Goal: Find specific page/section: Locate a particular part of the current website

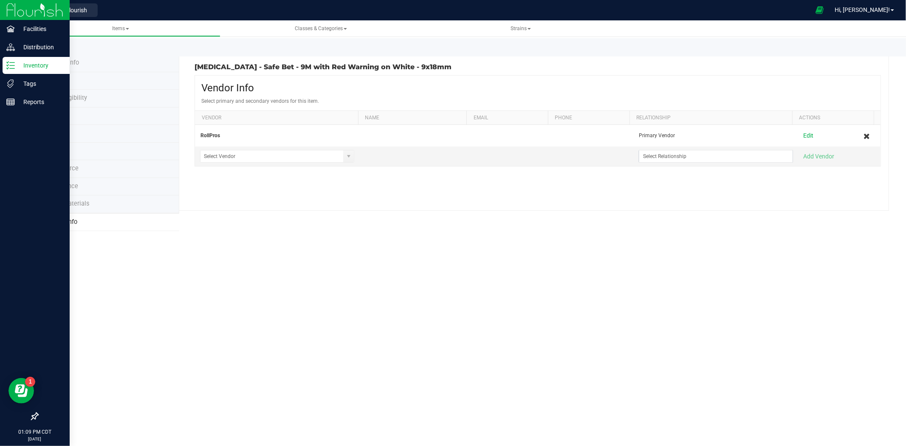
click at [15, 66] on p "Inventory" at bounding box center [40, 65] width 51 height 10
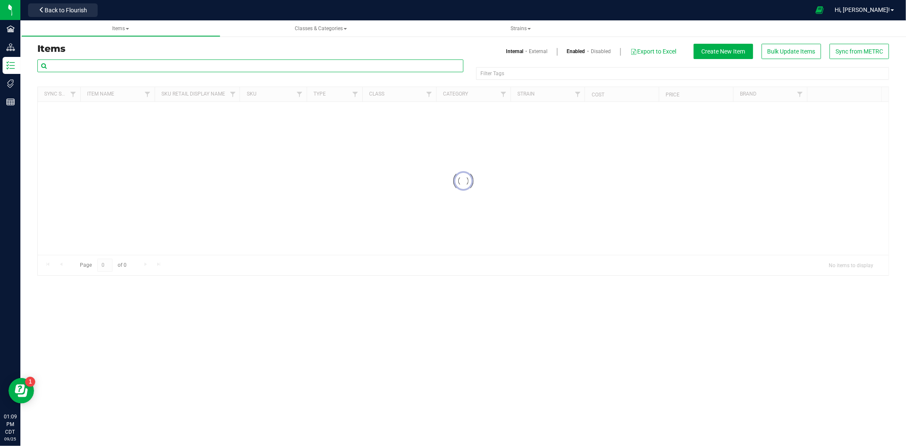
click at [133, 62] on input "text" at bounding box center [250, 65] width 426 height 13
paste input "Tee - Bubbles - Hi Bubbs Orange White Bubble Logo on Black"
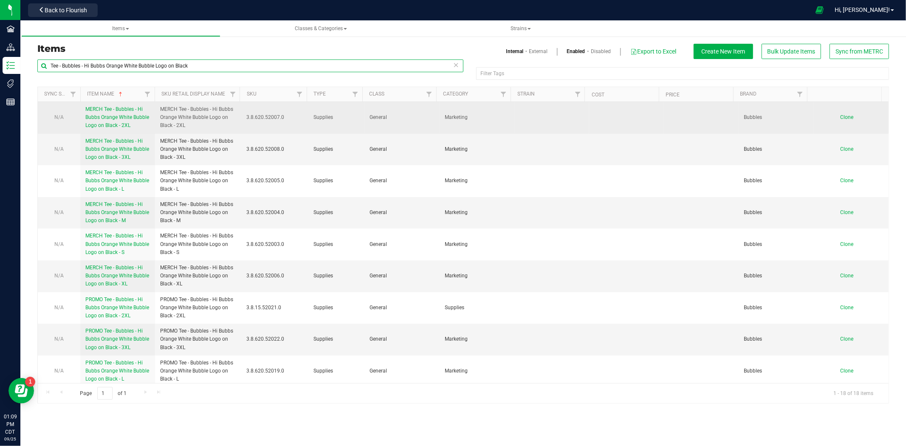
type input "Tee - Bubbles - Hi Bubbs Orange White Bubble Logo on Black"
drag, startPoint x: 172, startPoint y: 127, endPoint x: 156, endPoint y: 107, distance: 25.3
click at [156, 107] on td "MERCH Tee - Bubbles - Hi Bubbs Orange White Bubble Logo on Black - 2XL" at bounding box center [198, 118] width 86 height 32
copy span "MERCH Tee - Bubbles - Hi Bubbs Orange White Bubble Logo on Black"
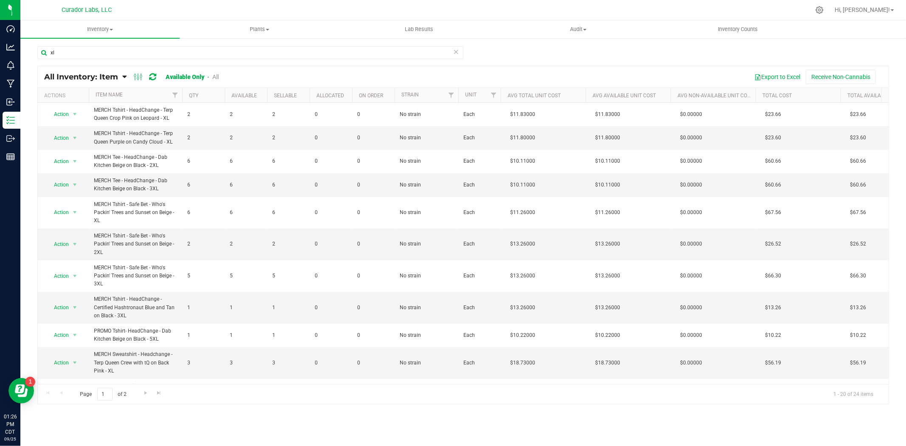
scroll to position [156, 0]
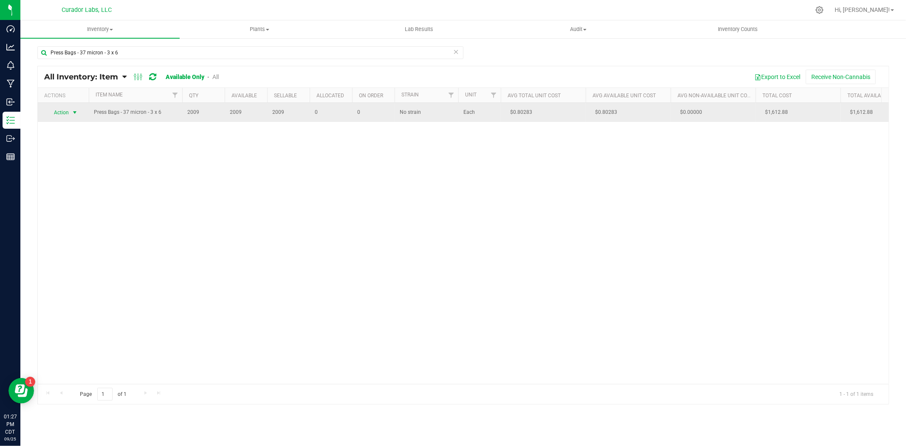
type input "Press Bags - 37 micron - 3 x 6"
click at [76, 115] on span "select" at bounding box center [74, 112] width 7 height 7
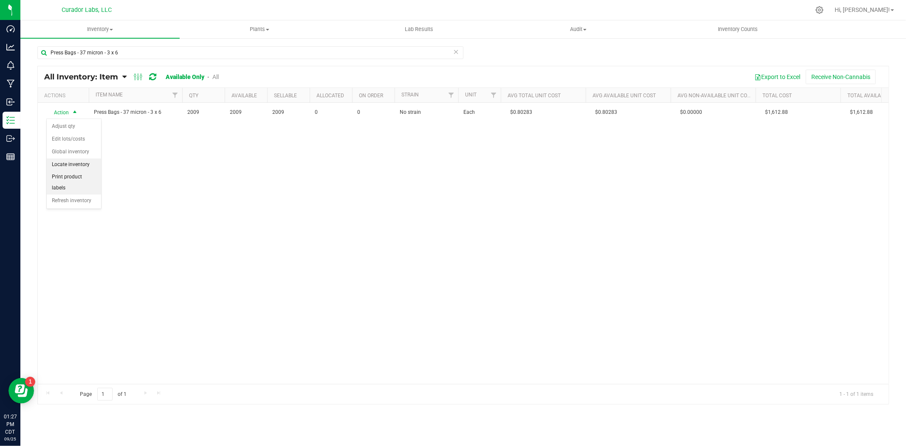
click at [62, 171] on li "Locate inventory" at bounding box center [74, 164] width 54 height 13
